Goal: Task Accomplishment & Management: Complete application form

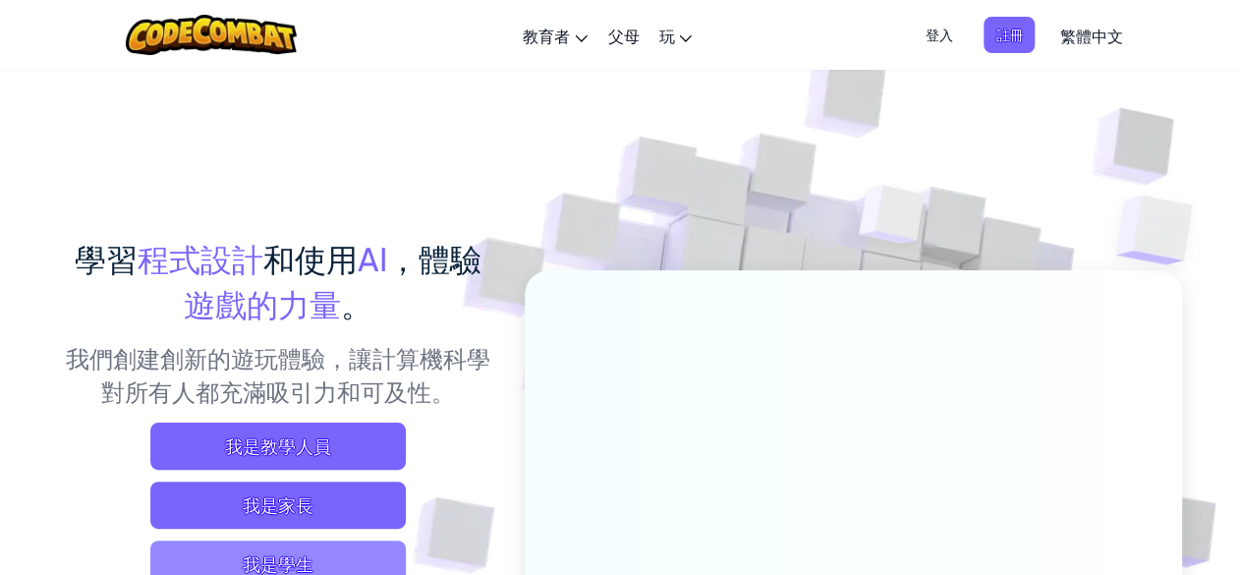
click at [375, 548] on span "我是學生" at bounding box center [278, 563] width 256 height 47
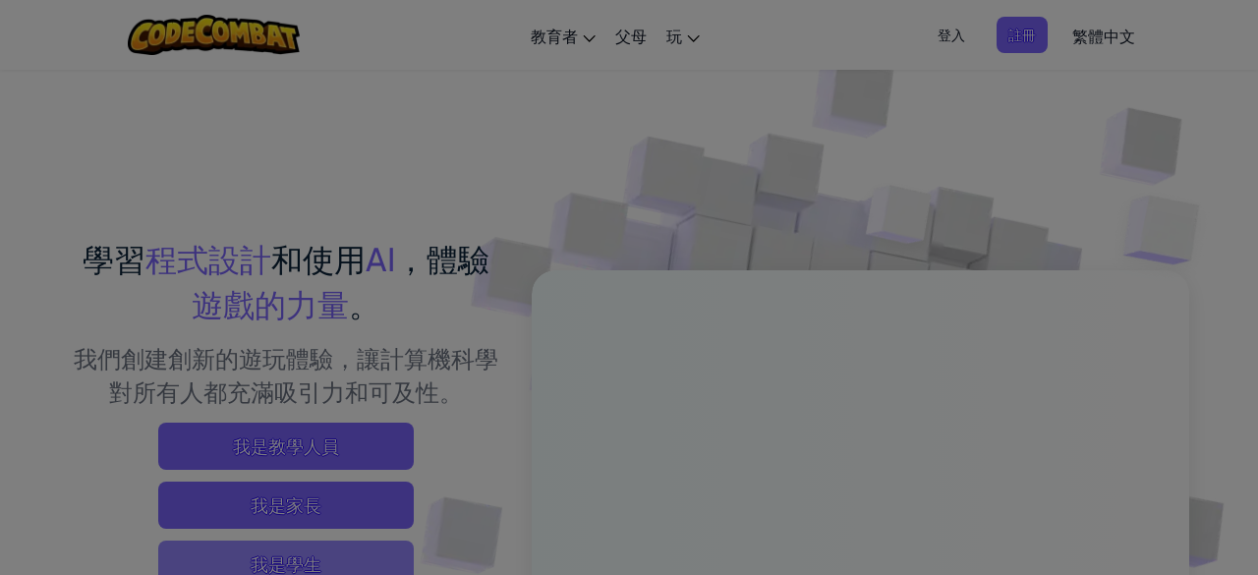
scroll to position [12, 0]
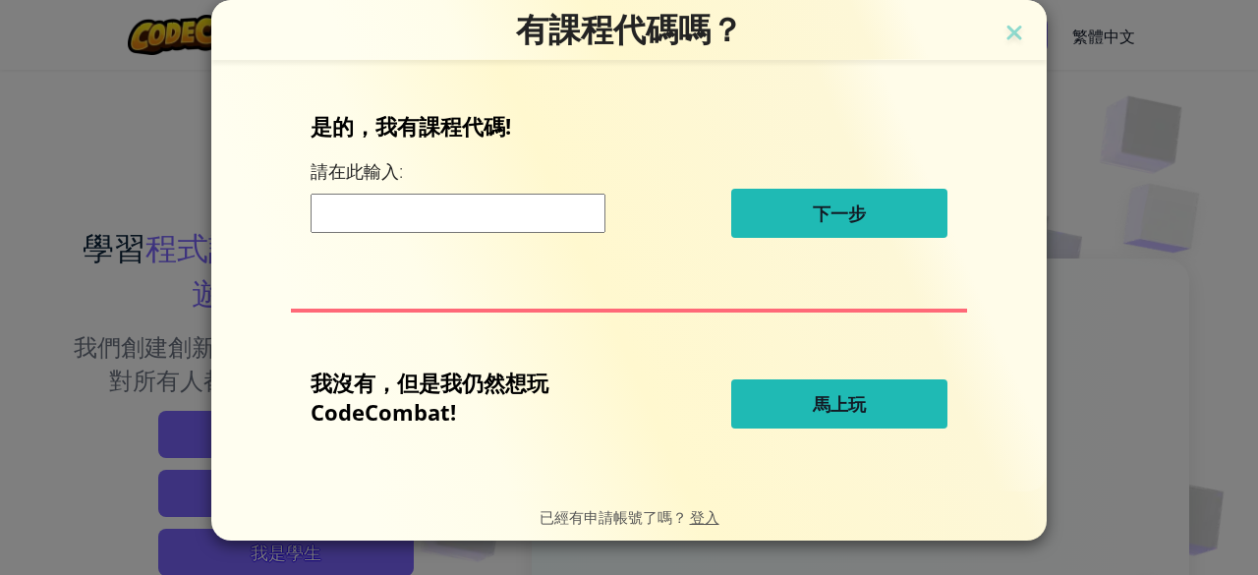
click at [472, 209] on input at bounding box center [458, 213] width 295 height 39
type input "SlowRiceMilk"
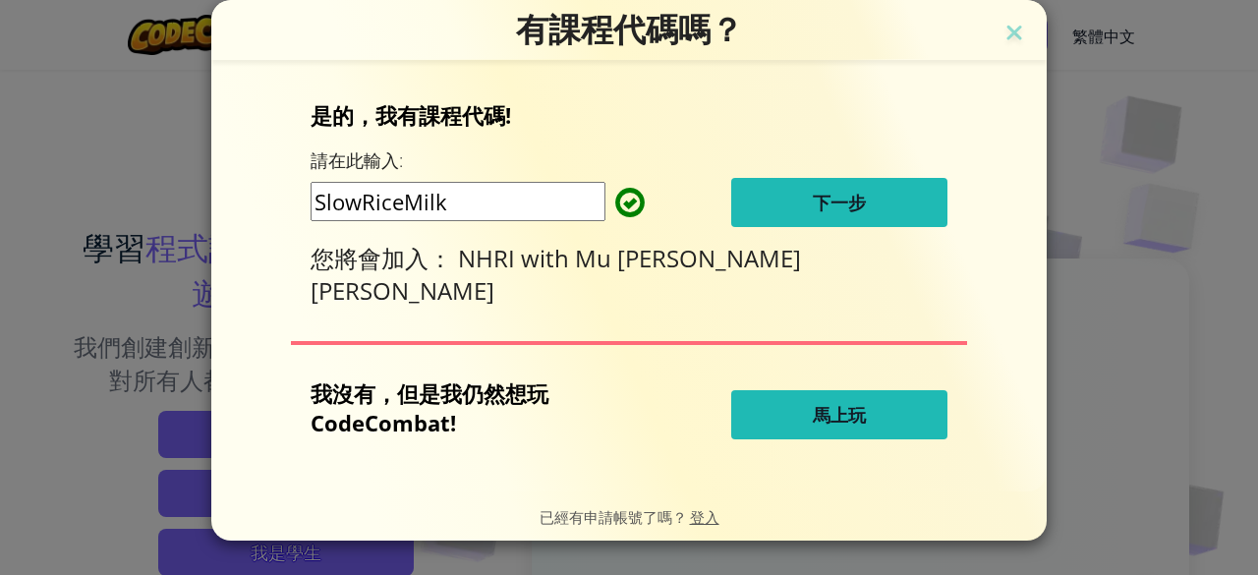
click at [794, 183] on button "下一步" at bounding box center [839, 202] width 216 height 49
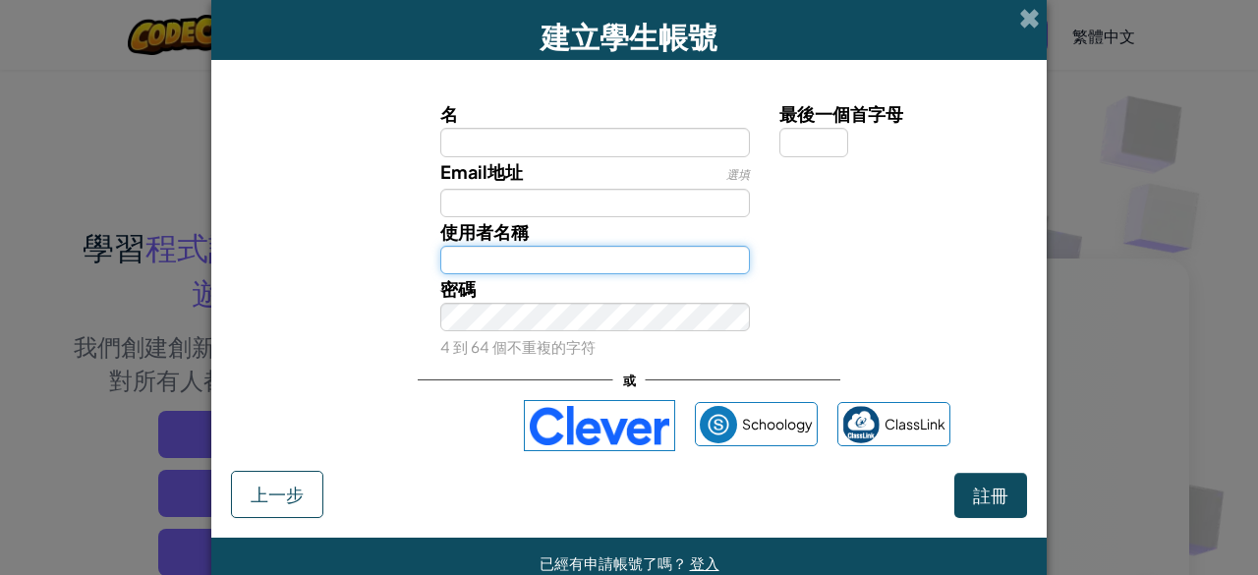
type input "Melody"
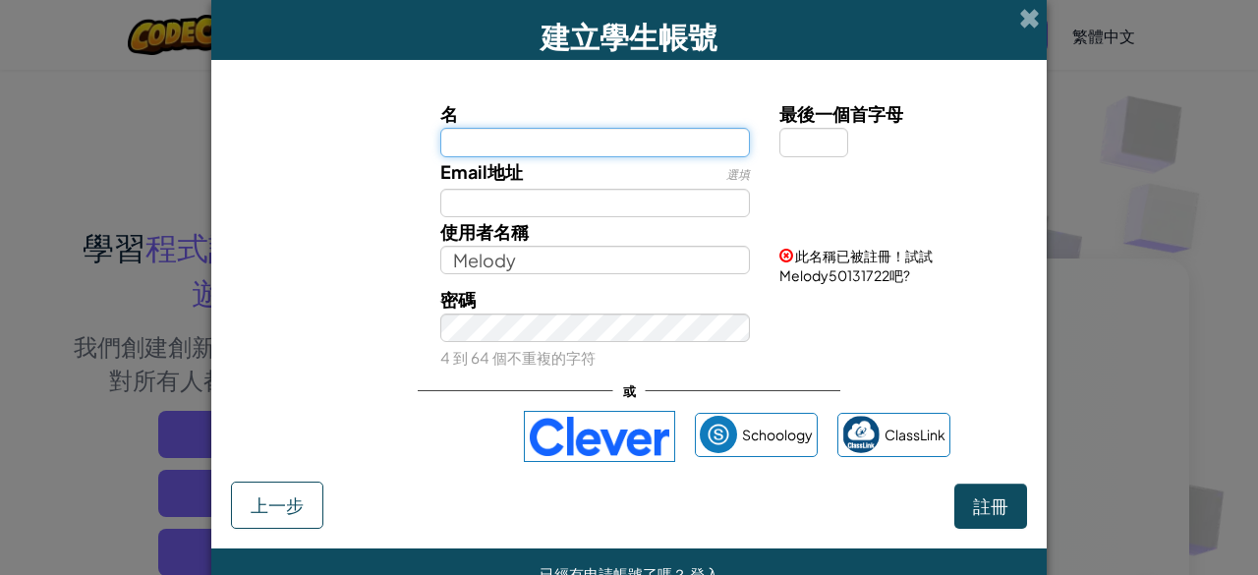
click at [521, 135] on input "名" at bounding box center [595, 142] width 311 height 28
type input "Melody"
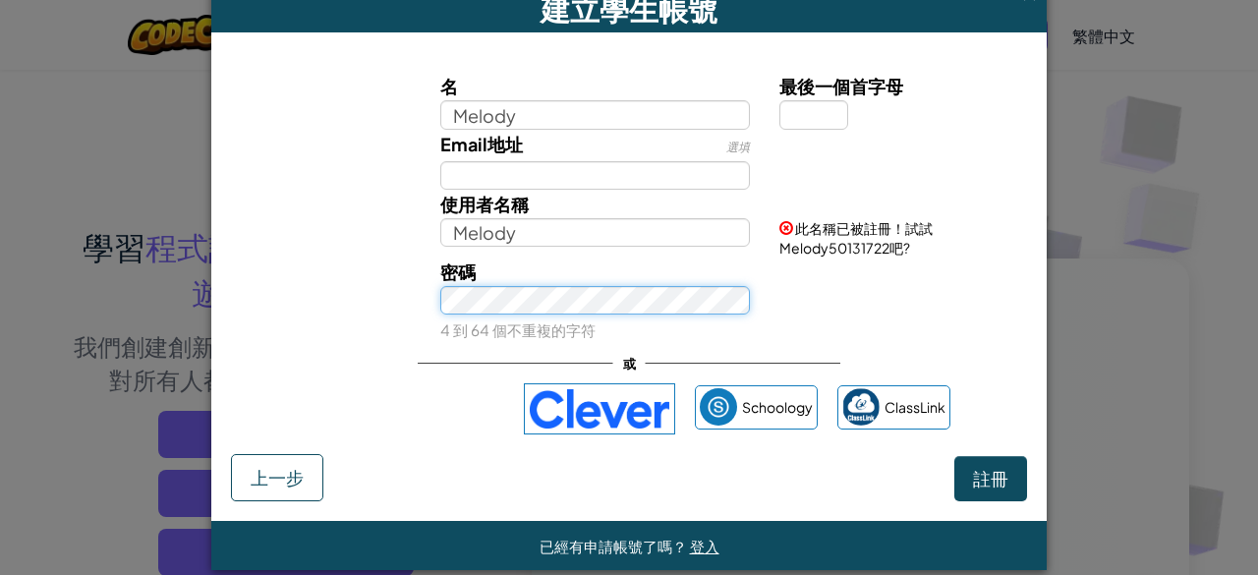
scroll to position [49, 0]
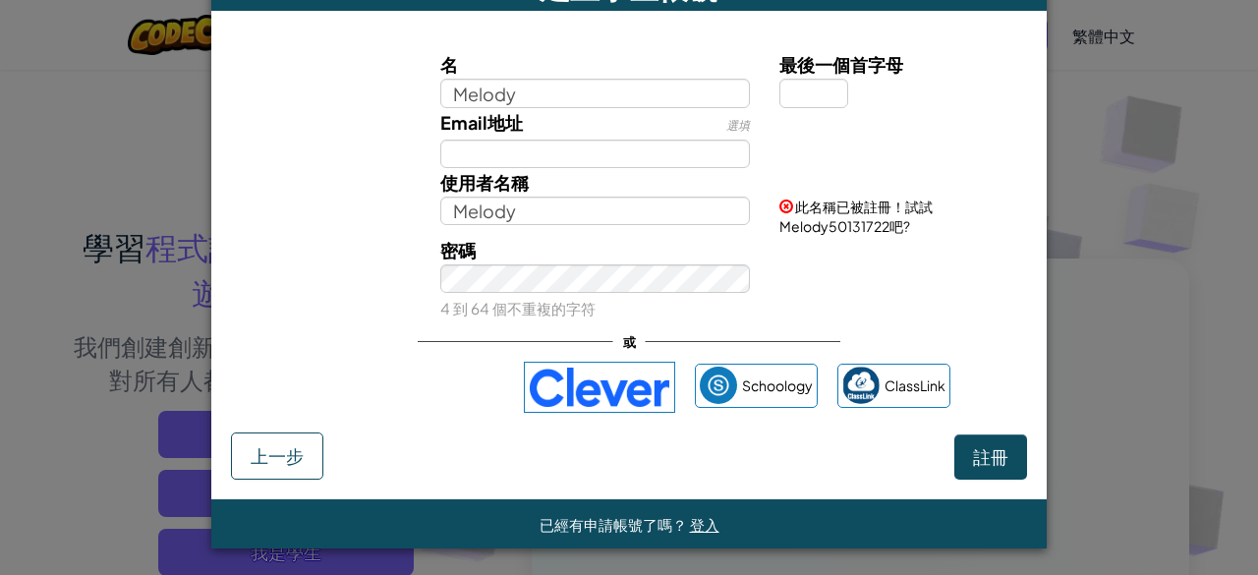
click at [714, 514] on div "已經有申請帳號了嗎？ 登入" at bounding box center [628, 523] width 835 height 49
click at [690, 520] on span "登入" at bounding box center [704, 524] width 29 height 19
